Goal: Task Accomplishment & Management: Use online tool/utility

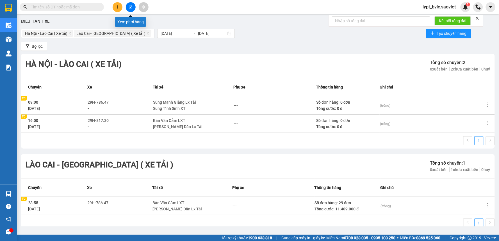
click at [130, 9] on icon "file-add" at bounding box center [130, 7] width 3 height 4
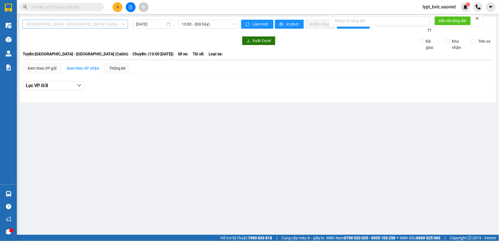
drag, startPoint x: 90, startPoint y: 23, endPoint x: 88, endPoint y: 27, distance: 4.5
click at [90, 23] on span "[GEOGRAPHIC_DATA] - [GEOGRAPHIC_DATA] (Cabin)" at bounding box center [75, 24] width 99 height 8
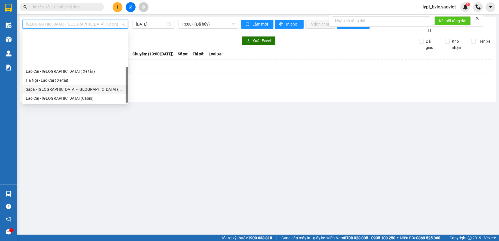
scroll to position [45, 0]
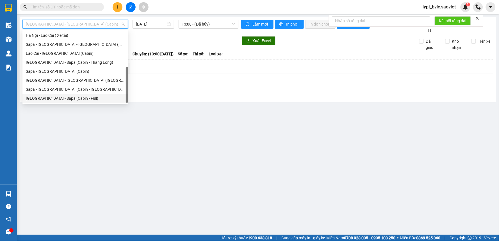
click at [68, 98] on div "[GEOGRAPHIC_DATA] - Sapa (Cabin - Full)" at bounding box center [75, 98] width 99 height 6
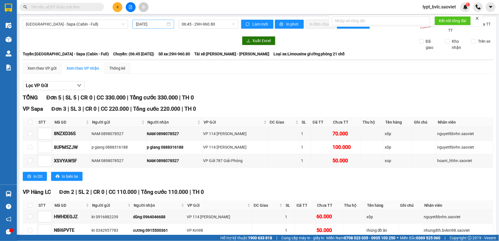
click at [133, 27] on div "[DATE]" at bounding box center [153, 24] width 41 height 9
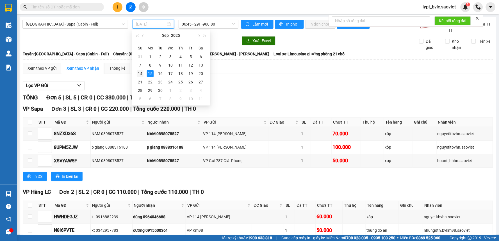
click at [139, 74] on div "14" at bounding box center [140, 73] width 7 height 7
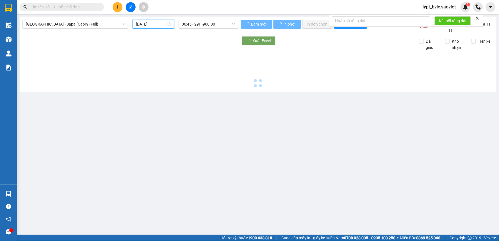
type input "[DATE]"
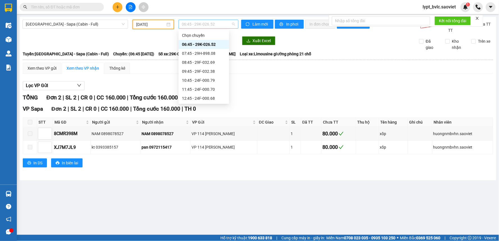
click at [209, 21] on span "06:45 - 29K-026.52" at bounding box center [208, 24] width 53 height 8
click at [68, 24] on span "[GEOGRAPHIC_DATA] - Sapa (Cabin - Full)" at bounding box center [75, 24] width 99 height 8
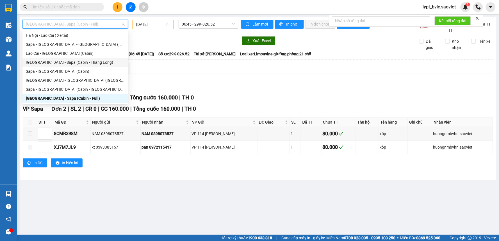
click at [72, 61] on div "[GEOGRAPHIC_DATA] - Sapa (Cabin - Thăng Long)" at bounding box center [75, 62] width 99 height 6
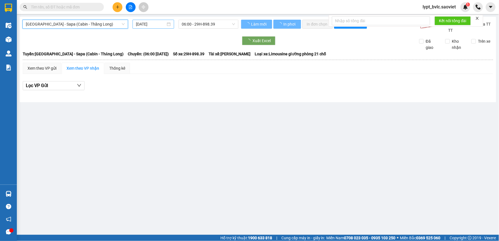
click at [149, 23] on input "[DATE]" at bounding box center [150, 24] width 29 height 6
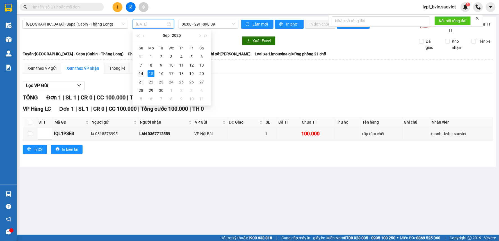
click at [145, 75] on td "14" at bounding box center [141, 73] width 10 height 8
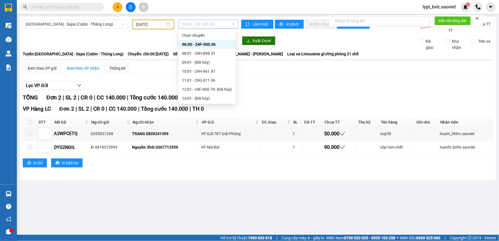
click at [212, 22] on span "06:00 - 24F-000.06" at bounding box center [208, 24] width 53 height 8
click at [213, 100] on div "23:59 - 24F-000.67" at bounding box center [207, 98] width 51 height 6
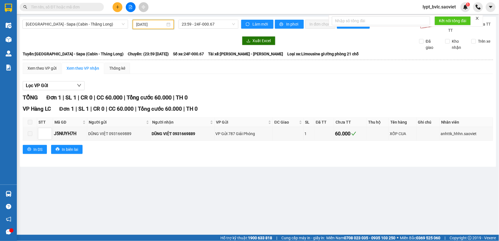
click at [161, 24] on input "[DATE]" at bounding box center [150, 24] width 29 height 6
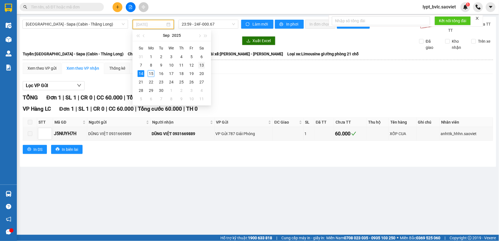
click at [202, 66] on div "13" at bounding box center [201, 65] width 7 height 7
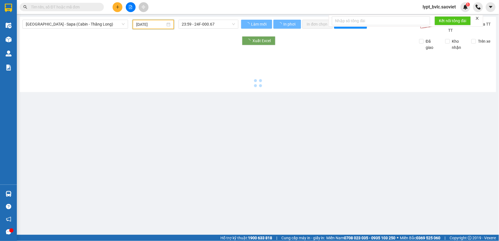
type input "[DATE]"
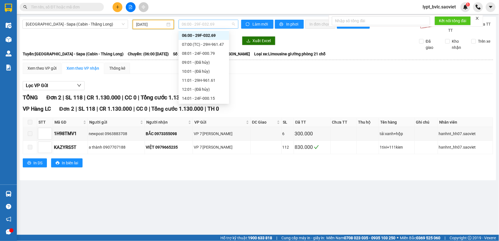
click at [214, 23] on span "06:00 - 29F-032.69" at bounding box center [208, 24] width 53 height 8
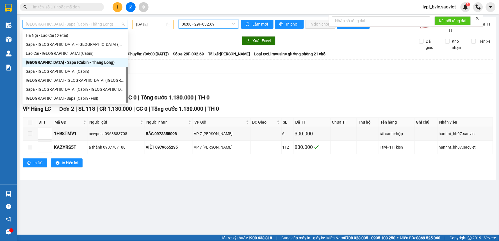
click at [63, 24] on span "[GEOGRAPHIC_DATA] - Sapa (Cabin - Thăng Long)" at bounding box center [75, 24] width 99 height 8
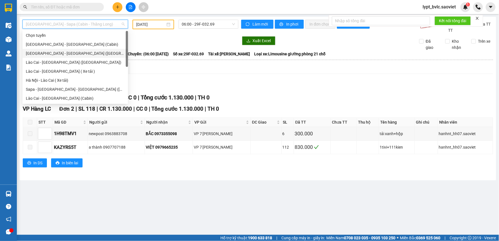
scroll to position [45, 0]
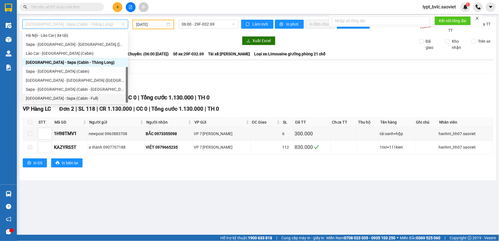
click at [61, 99] on div "[GEOGRAPHIC_DATA] - Sapa (Cabin - Full)" at bounding box center [75, 98] width 99 height 6
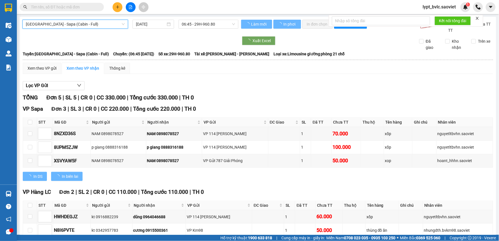
click at [148, 25] on input "[DATE]" at bounding box center [150, 24] width 29 height 6
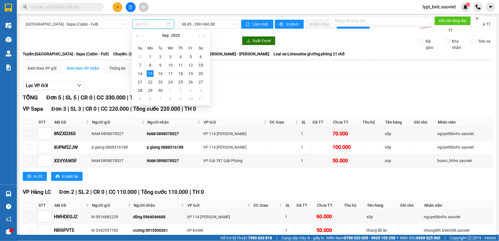
click at [200, 65] on div "13" at bounding box center [200, 65] width 7 height 7
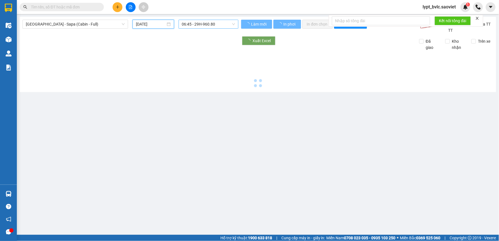
type input "[DATE]"
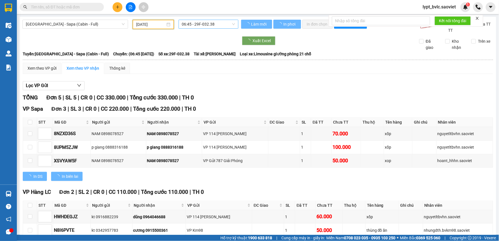
click at [206, 23] on span "06:45 - 29F-032.38" at bounding box center [208, 24] width 53 height 8
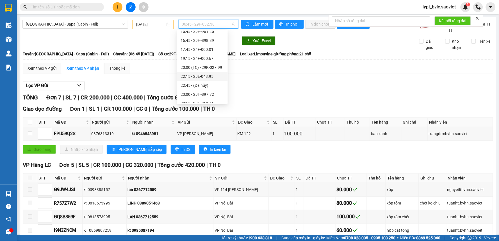
scroll to position [108, 0]
click at [207, 53] on div "19:15 - 24F-000.67" at bounding box center [203, 53] width 44 height 6
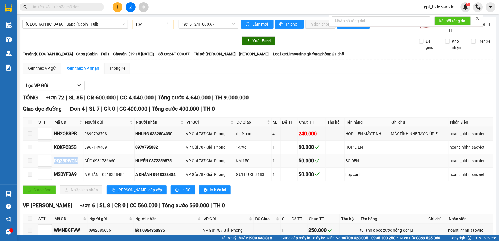
drag, startPoint x: 83, startPoint y: 161, endPoint x: 54, endPoint y: 165, distance: 29.5
click at [54, 165] on td "PQ25PWCN" at bounding box center [68, 160] width 31 height 13
copy div "PQ25PWCN"
click at [75, 6] on input "text" at bounding box center [64, 7] width 66 height 6
paste input "PQ25PWCN"
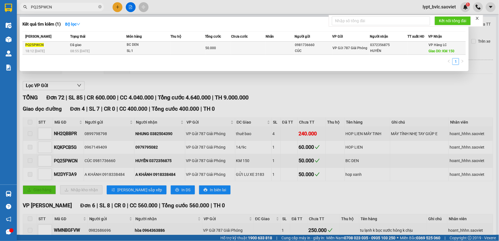
type input "PQ25PWCN"
click at [85, 49] on span "08:55 [DATE]" at bounding box center [79, 51] width 19 height 4
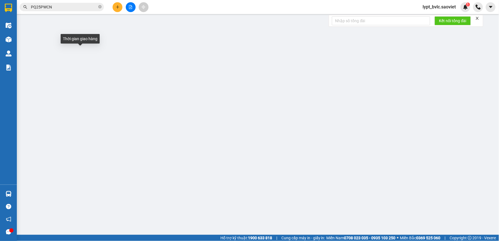
type input "0981736660"
type input "CÚC"
type input "0372356875"
type input "HUYẾN"
type input "KM 150"
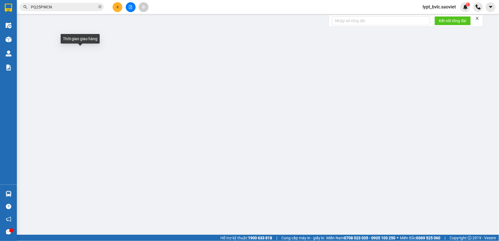
type input "50.000"
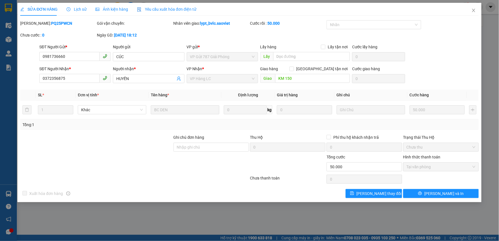
click at [197, 24] on div "Nhân viên giao: lypt_bvlc.saoviet" at bounding box center [212, 23] width 76 height 6
click at [88, 9] on div "SỬA ĐƠN HÀNG Lịch sử Ảnh kiện hàng Yêu cầu xuất hóa đơn điện tử" at bounding box center [108, 9] width 176 height 13
click at [83, 9] on span "Lịch sử" at bounding box center [77, 9] width 20 height 4
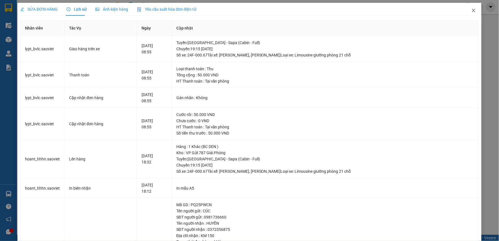
click at [471, 9] on icon "close" at bounding box center [473, 10] width 4 height 4
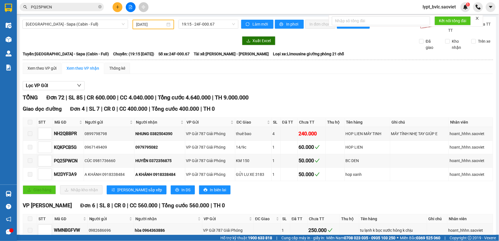
click at [83, 4] on input "PQ25PWCN" at bounding box center [64, 7] width 66 height 6
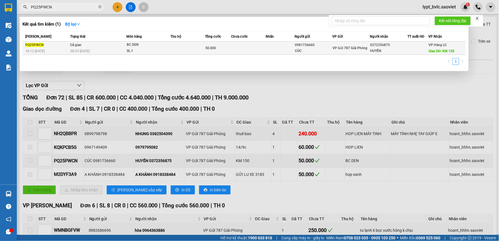
click at [282, 46] on td at bounding box center [280, 48] width 29 height 13
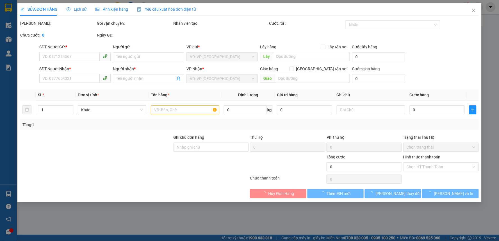
type input "0981736660"
type input "CÚC"
type input "0372356875"
type input "HUYẾN"
type input "KM 150"
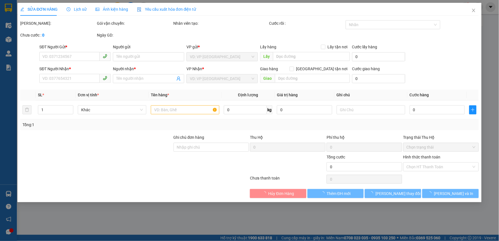
type input "50.000"
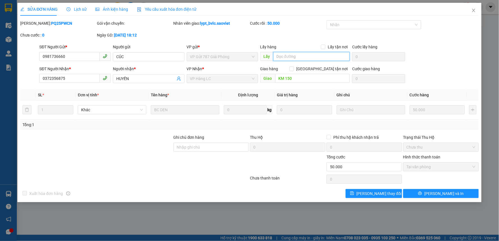
click at [300, 56] on input "text" at bounding box center [311, 56] width 77 height 9
click at [310, 74] on input "KM 150" at bounding box center [312, 78] width 75 height 9
click at [307, 82] on input "KM 150" at bounding box center [312, 78] width 75 height 9
type input "KM 150/ lx báo k có hàng trên xe"
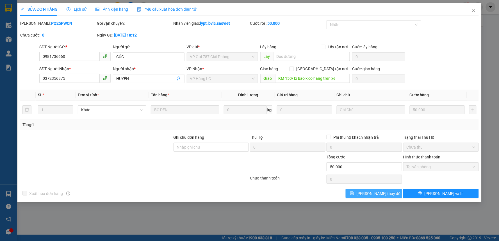
click at [375, 194] on span "[PERSON_NAME] thay đổi" at bounding box center [378, 193] width 45 height 6
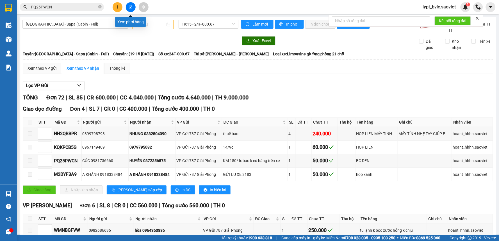
click at [130, 9] on icon "file-add" at bounding box center [130, 7] width 3 height 4
click at [74, 26] on span "[GEOGRAPHIC_DATA] - Sapa (Cabin - Full)" at bounding box center [75, 24] width 99 height 8
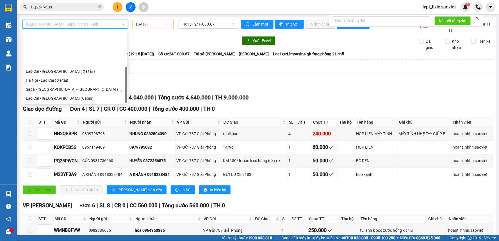
scroll to position [45, 0]
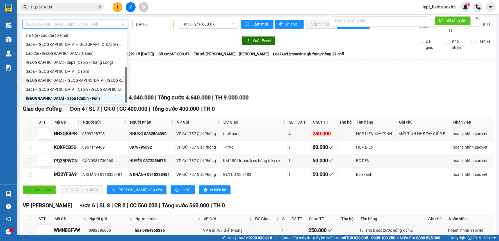
click at [64, 79] on div "[GEOGRAPHIC_DATA] - [GEOGRAPHIC_DATA] ([GEOGRAPHIC_DATA])" at bounding box center [75, 80] width 98 height 6
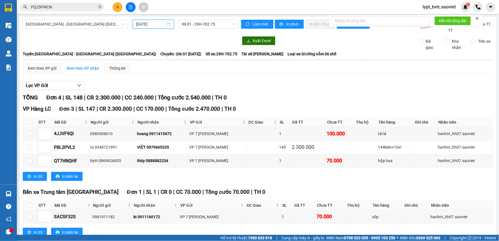
click at [156, 24] on input "[DATE]" at bounding box center [150, 24] width 29 height 6
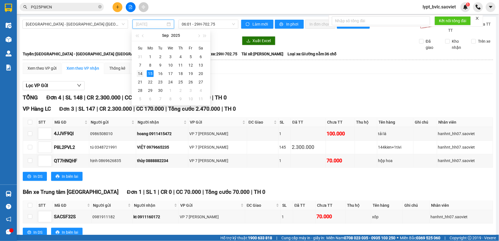
click at [141, 72] on div "14" at bounding box center [140, 73] width 7 height 7
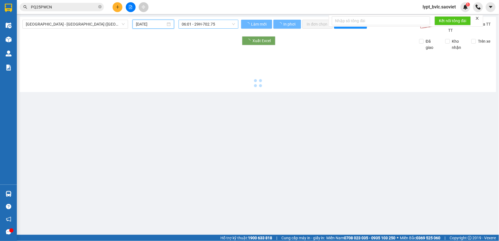
type input "[DATE]"
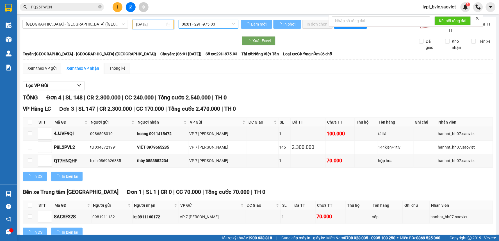
click at [197, 26] on span "06:01 - 29H-975.03" at bounding box center [208, 24] width 53 height 8
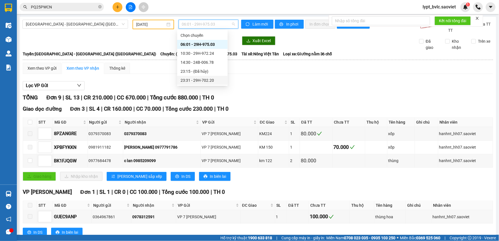
click at [194, 81] on div "23:31 - 29H-702.20" at bounding box center [203, 80] width 44 height 6
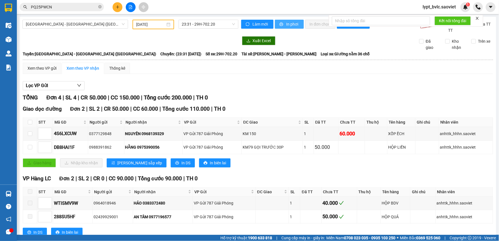
click at [280, 24] on icon "printer" at bounding box center [281, 24] width 4 height 4
click at [29, 133] on input "checkbox" at bounding box center [30, 133] width 4 height 4
checkbox input "true"
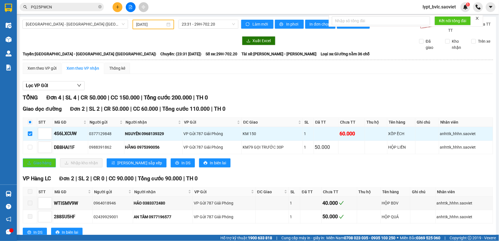
click at [39, 163] on span "Giao hàng" at bounding box center [42, 163] width 18 height 6
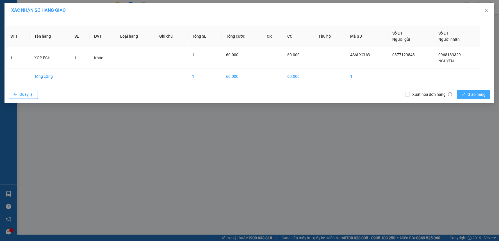
click at [467, 94] on button "Giao hàng" at bounding box center [473, 94] width 33 height 9
